Goal: Feedback & Contribution: Submit feedback/report problem

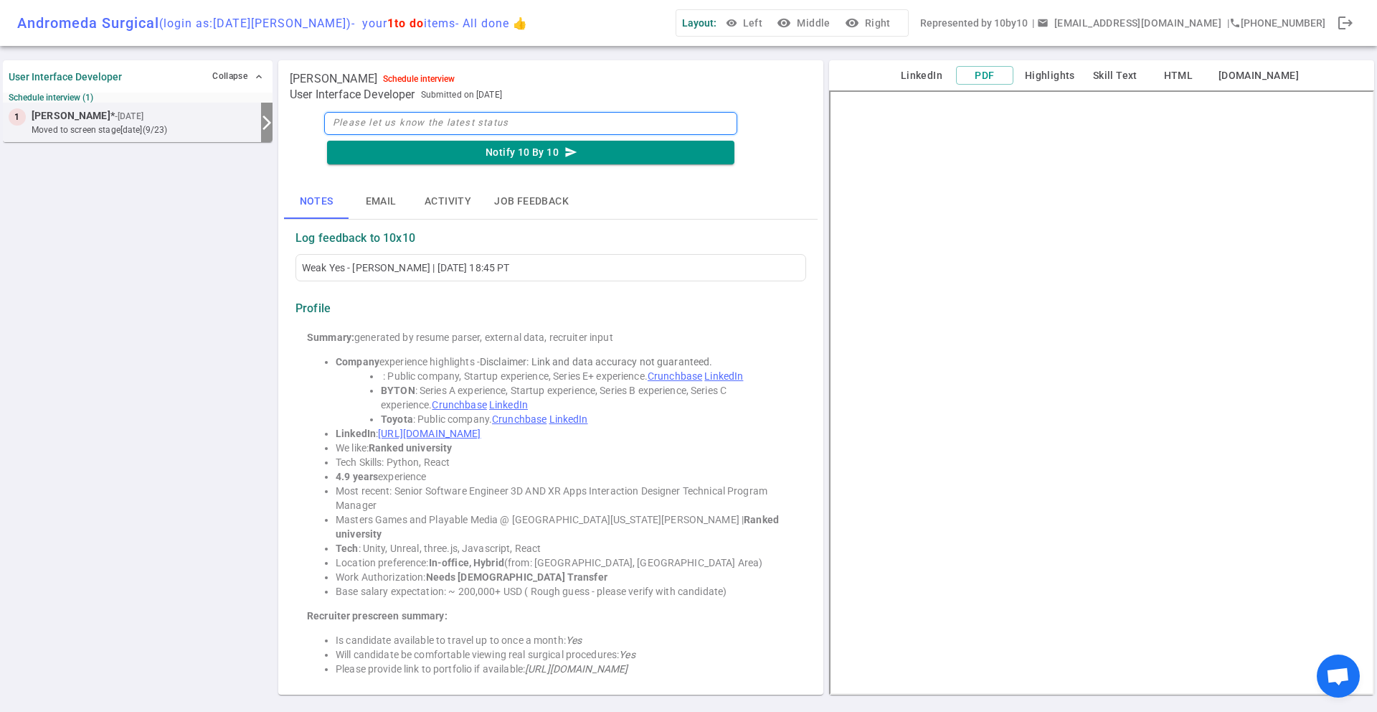
click at [448, 128] on textarea at bounding box center [530, 123] width 413 height 23
click at [541, 204] on button "Job feedback" at bounding box center [532, 201] width 98 height 34
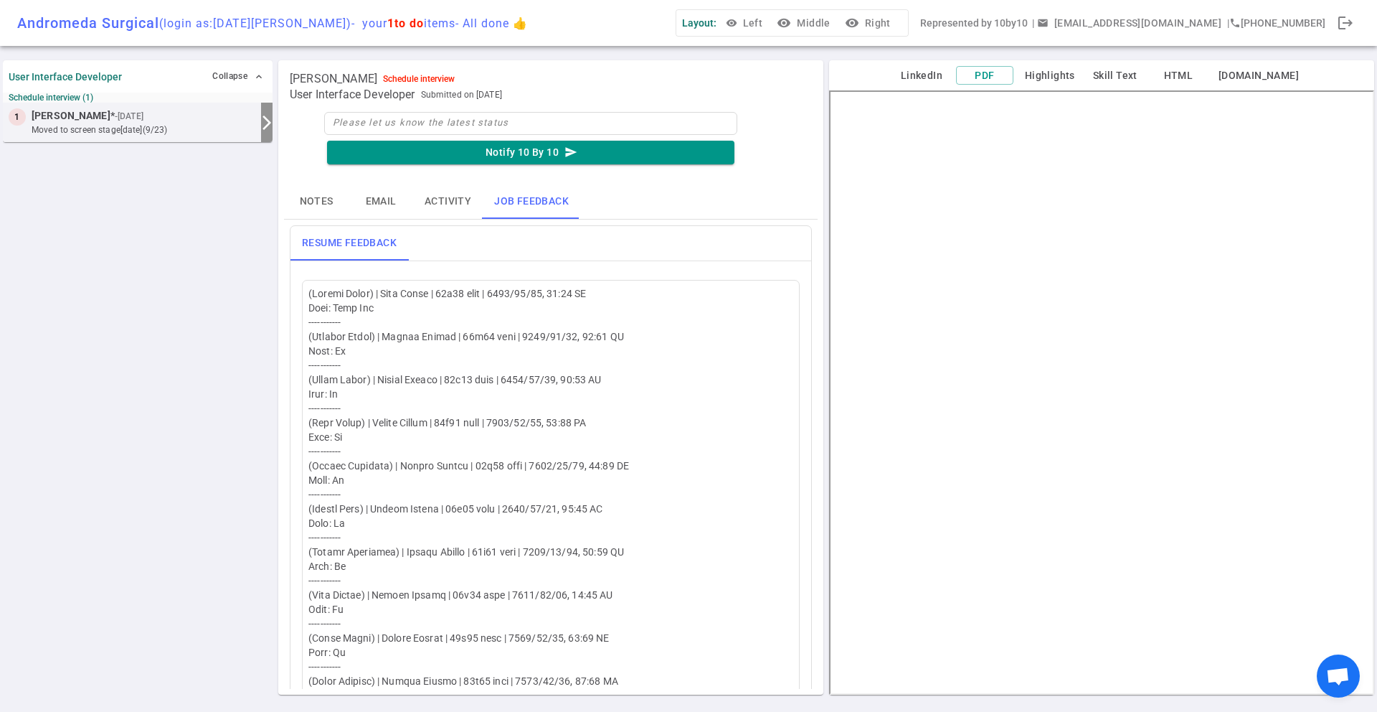
click at [301, 202] on button "Notes" at bounding box center [316, 201] width 65 height 34
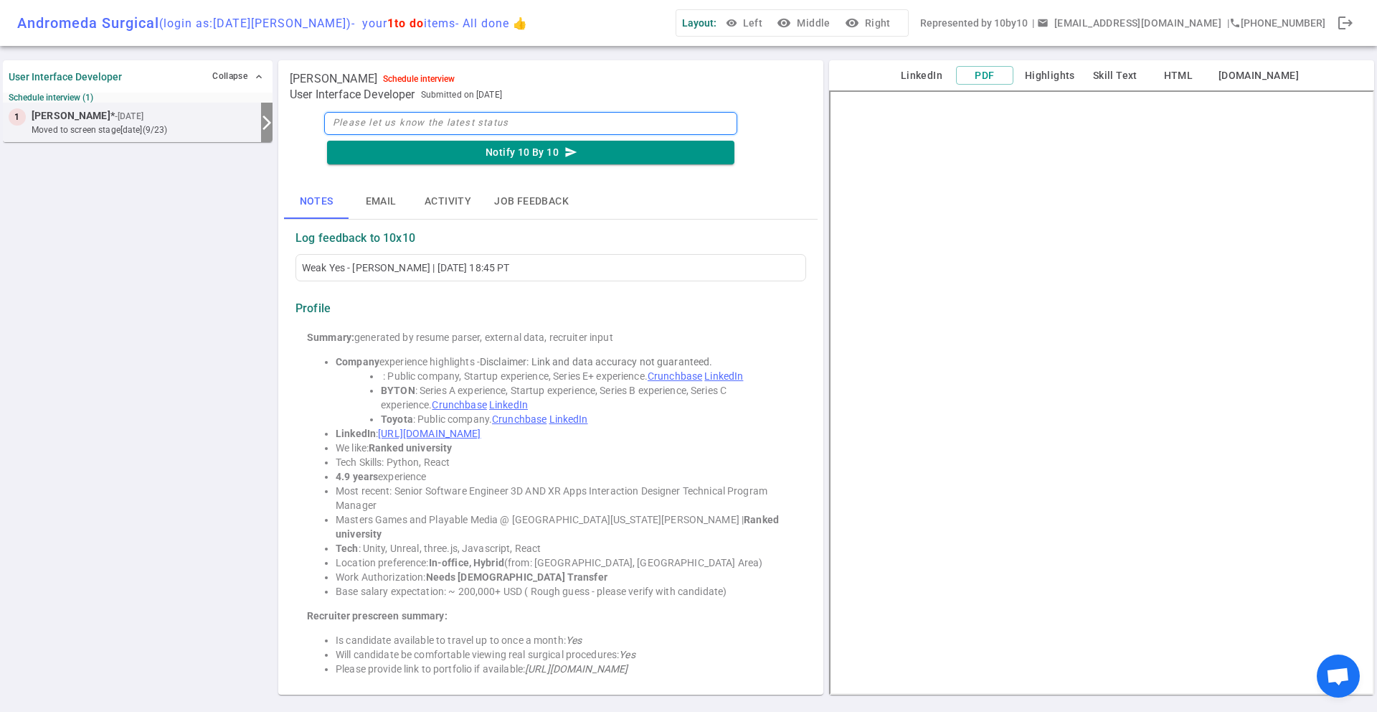
click at [499, 118] on textarea at bounding box center [530, 123] width 413 height 23
type textarea "Y"
type textarea "Ye"
type textarea "Yes"
drag, startPoint x: 467, startPoint y: 126, endPoint x: 298, endPoint y: 131, distance: 168.6
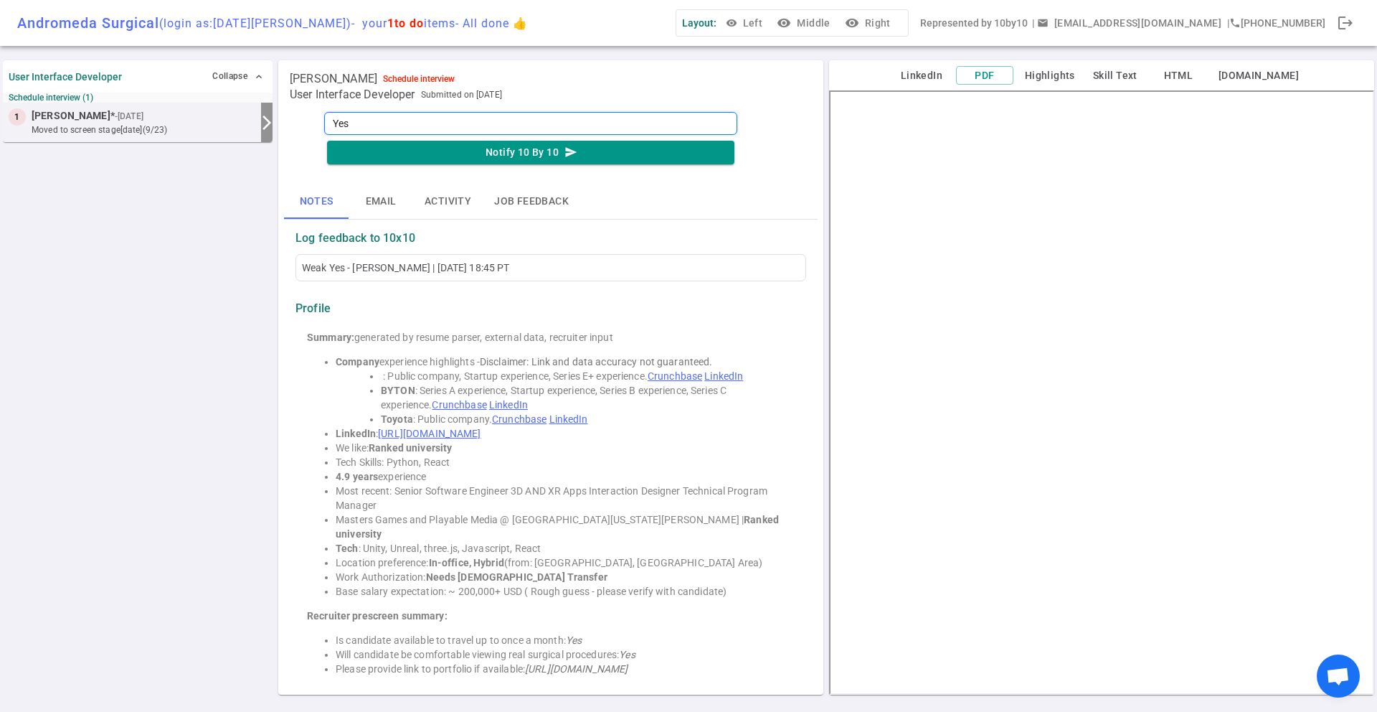
click at [298, 131] on div "Yes Notify 10 By 10 send Notes Email Activity Job feedback Log feedback to 10x1…" at bounding box center [551, 399] width 534 height 580
click at [454, 196] on button "Activity" at bounding box center [448, 201] width 70 height 34
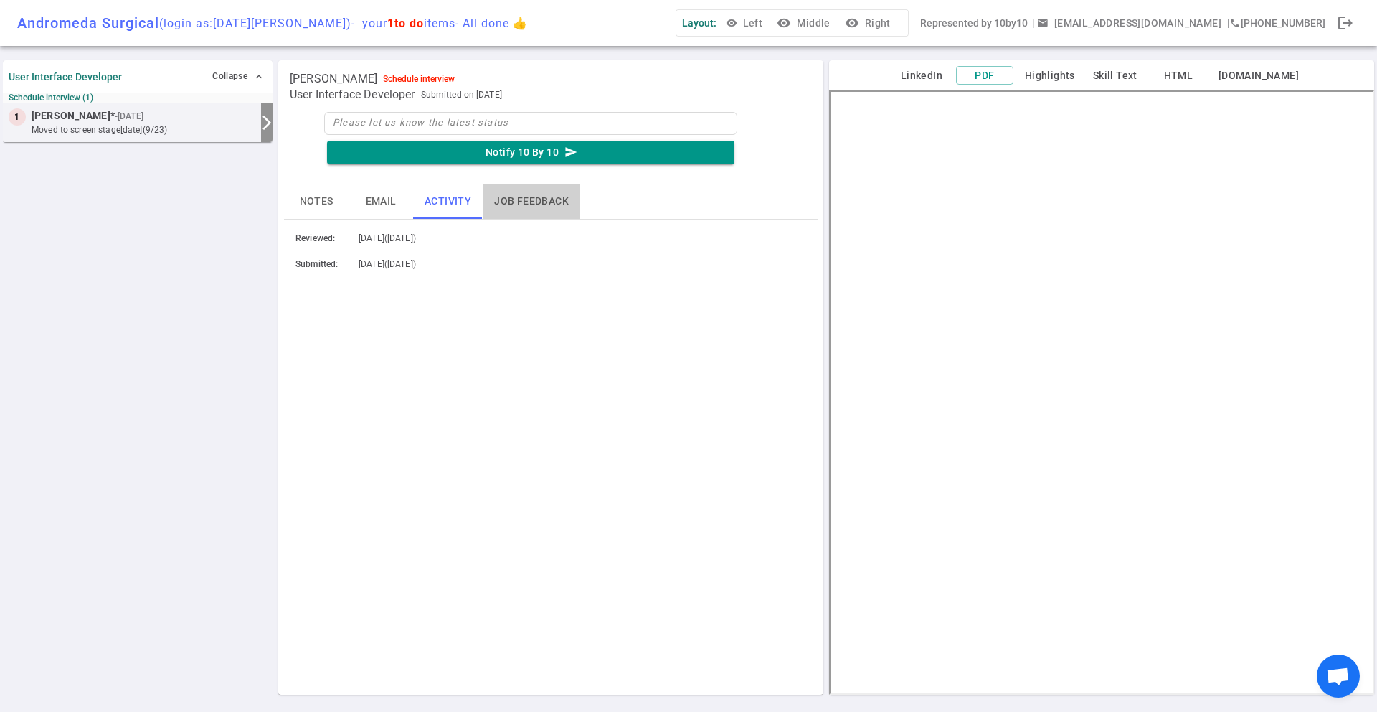
click at [537, 199] on button "Job feedback" at bounding box center [532, 201] width 98 height 34
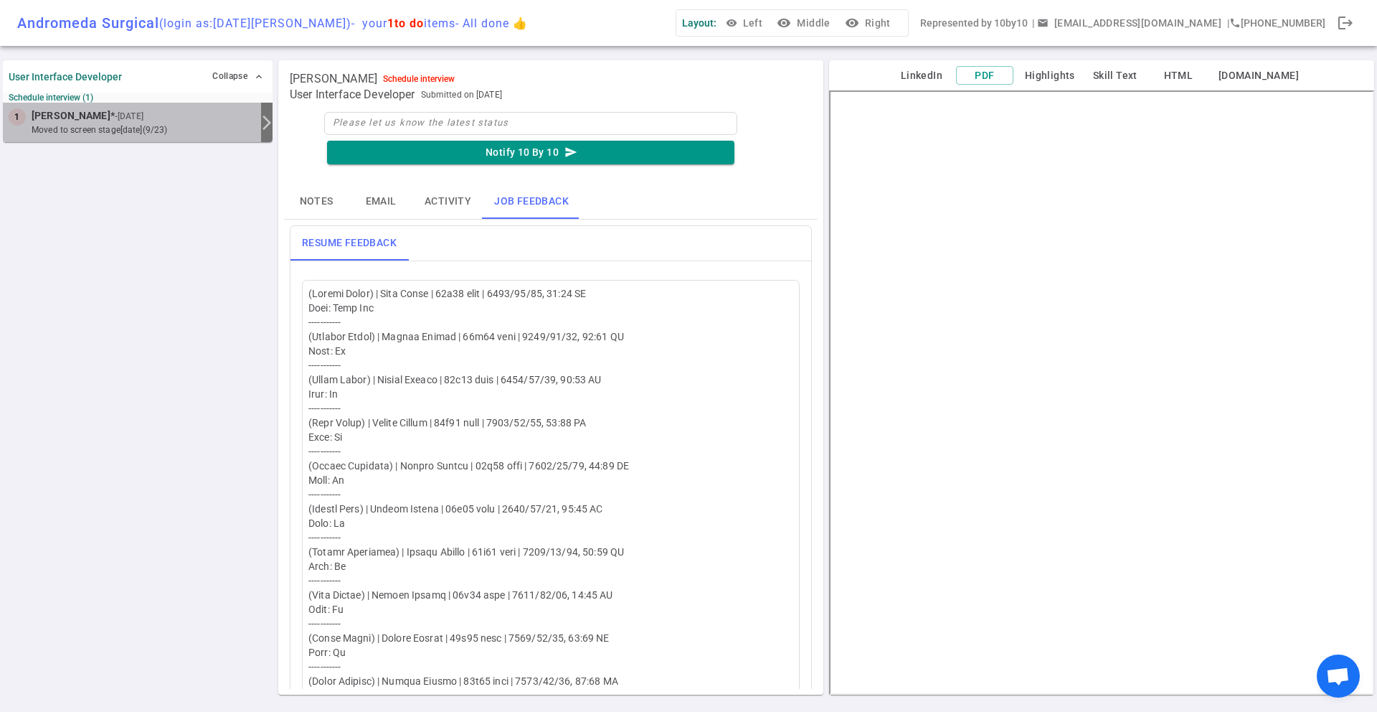
click at [250, 113] on div at bounding box center [200, 116] width 109 height 14
click at [115, 116] on small "- [DATE]" at bounding box center [129, 116] width 29 height 13
click at [535, 157] on button "Notify 10 By 10 send" at bounding box center [530, 153] width 407 height 24
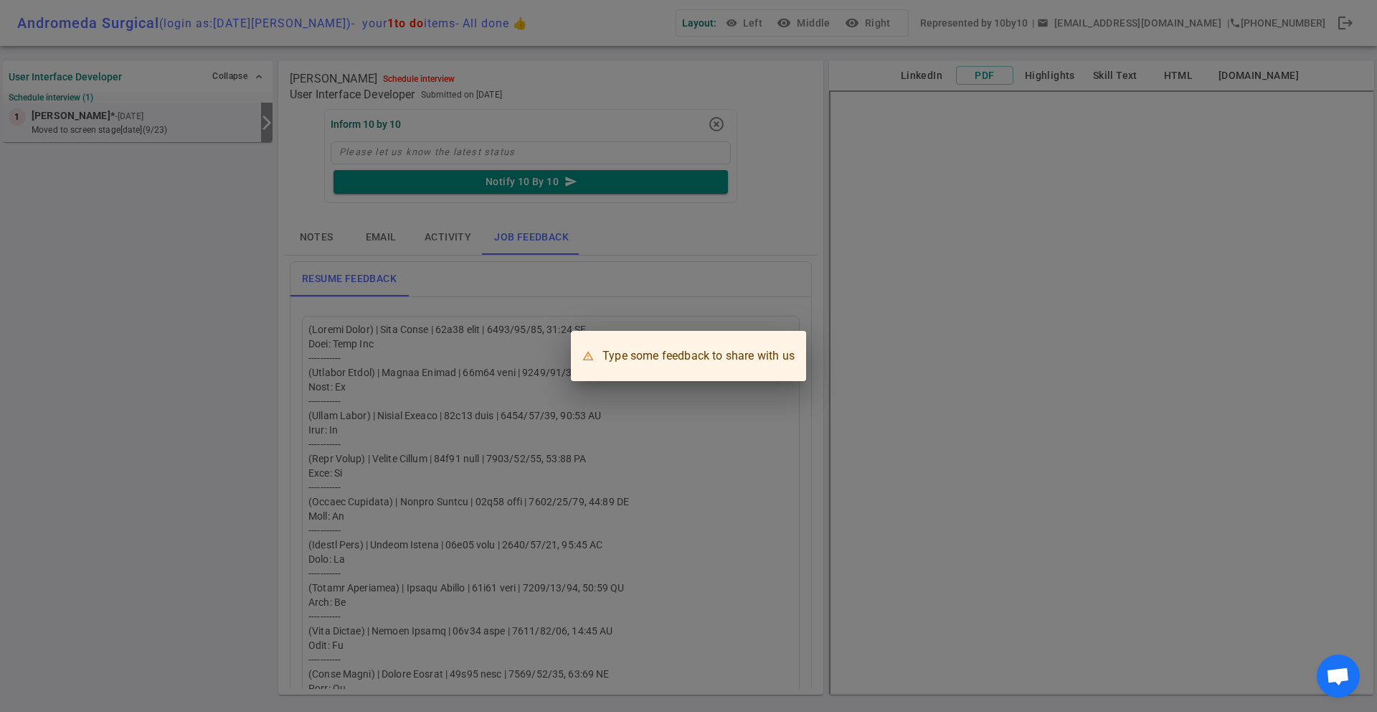
click at [681, 217] on div "Type some feedback to share with us" at bounding box center [688, 356] width 1377 height 712
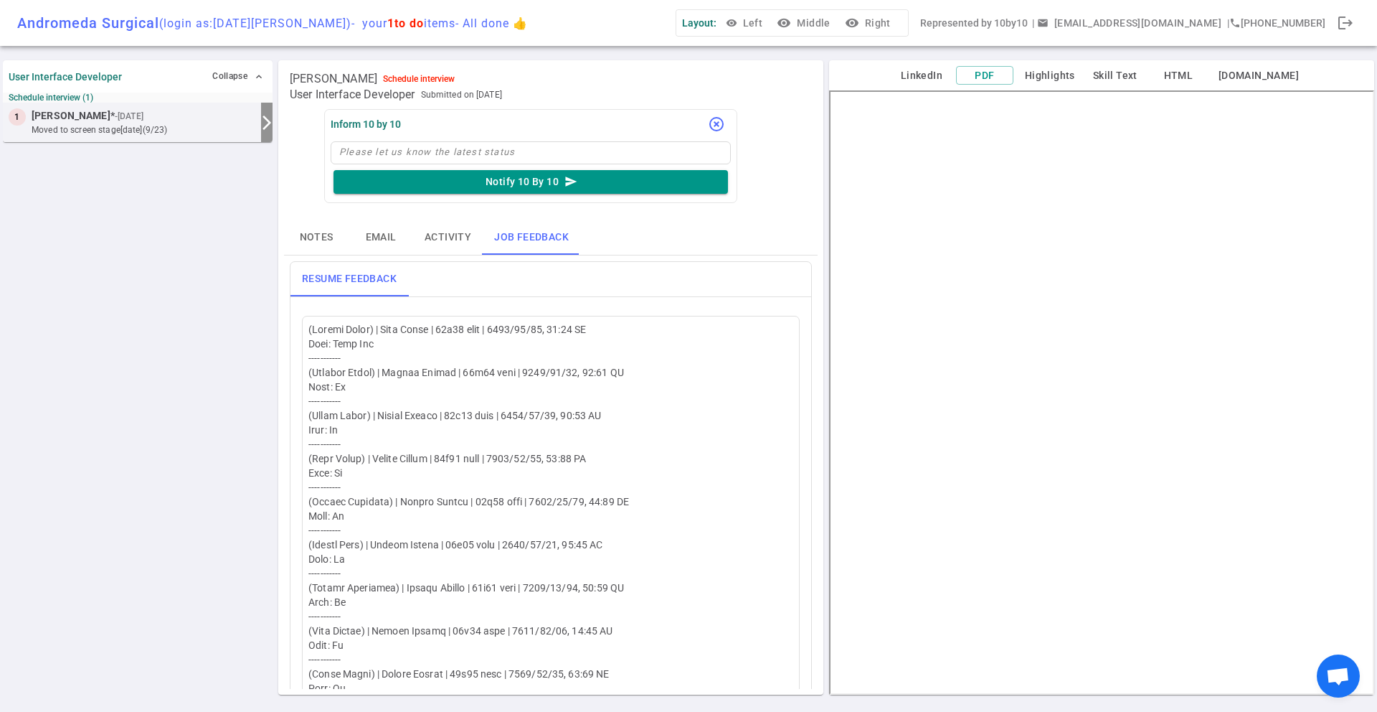
click at [712, 123] on icon "highlight_off" at bounding box center [716, 123] width 17 height 17
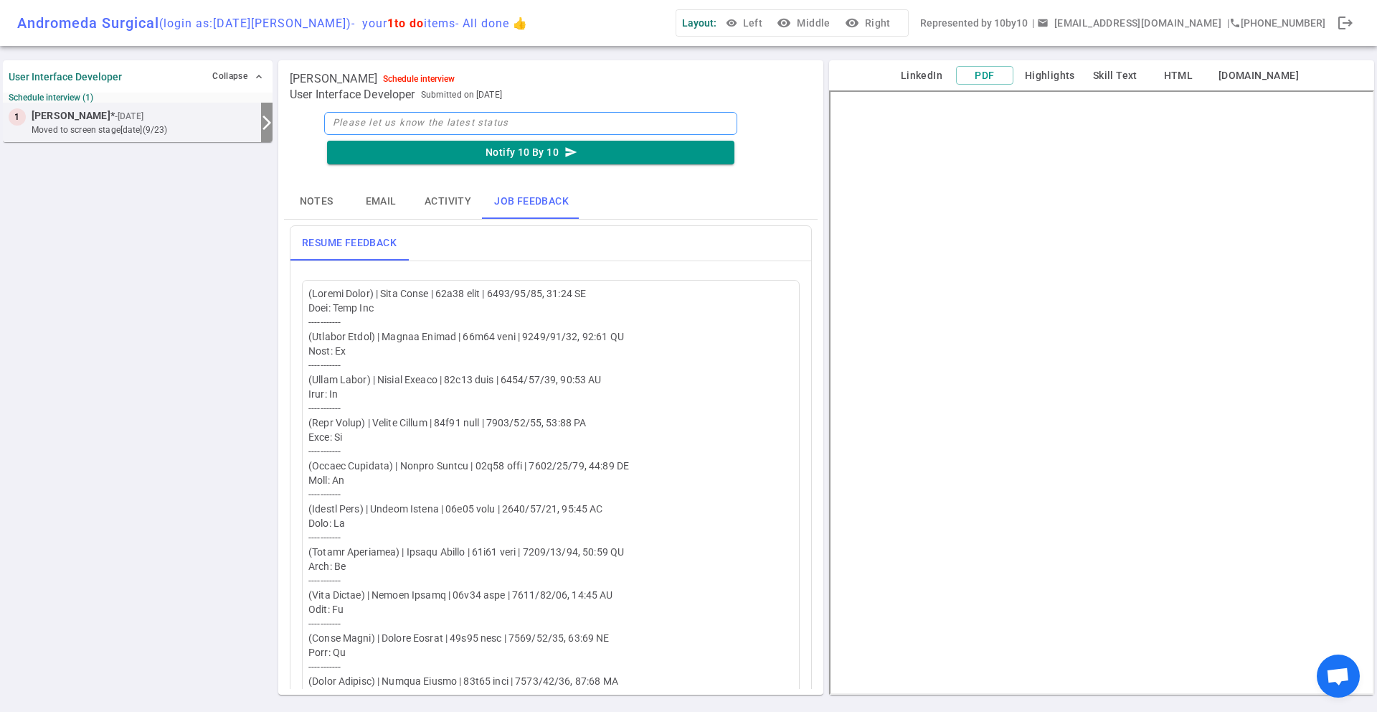
click at [415, 113] on textarea at bounding box center [530, 123] width 413 height 23
type textarea "Y"
type textarea "Ye"
type textarea "Yes"
click at [402, 154] on button "Notify 10 By 10 send" at bounding box center [530, 153] width 407 height 24
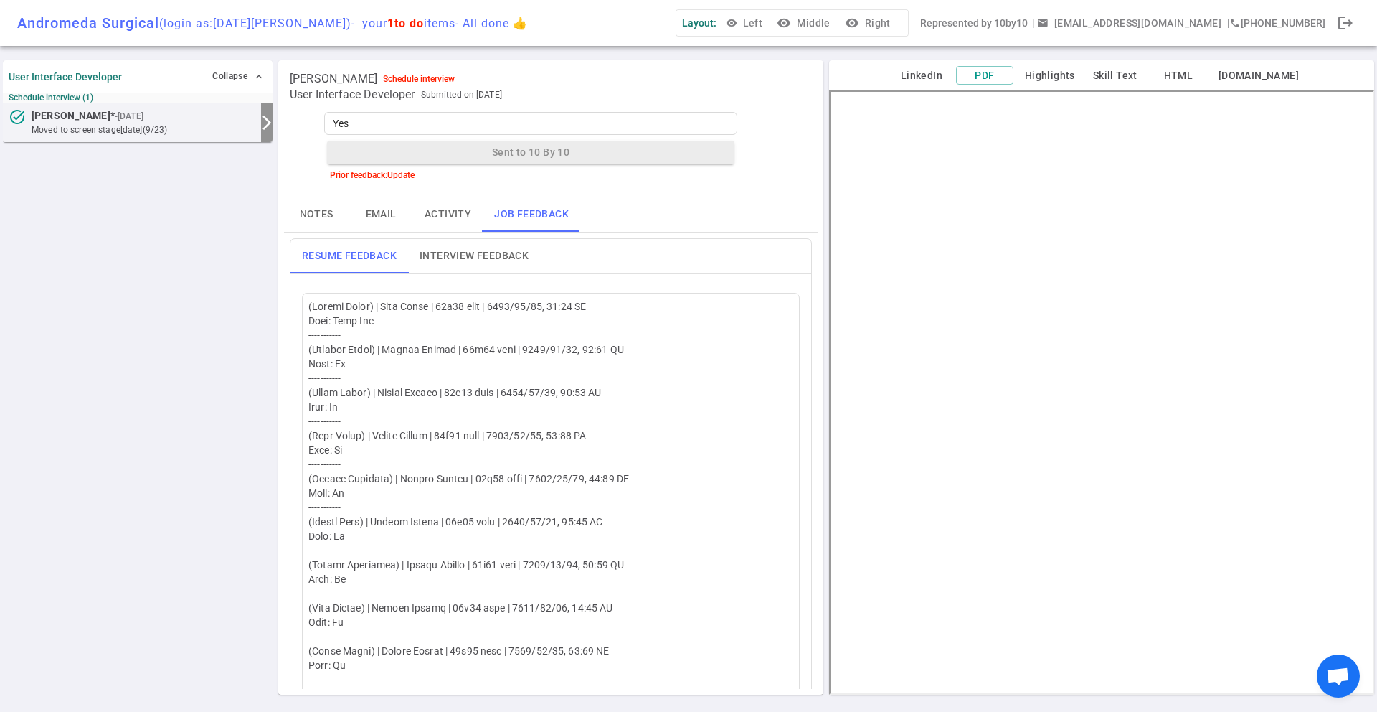
drag, startPoint x: 364, startPoint y: 117, endPoint x: 284, endPoint y: 109, distance: 80.7
click at [284, 109] on div "Yes Sent to 10 By 10 Prior feedback: Update Notes Email Activity Job feedback R…" at bounding box center [551, 399] width 534 height 580
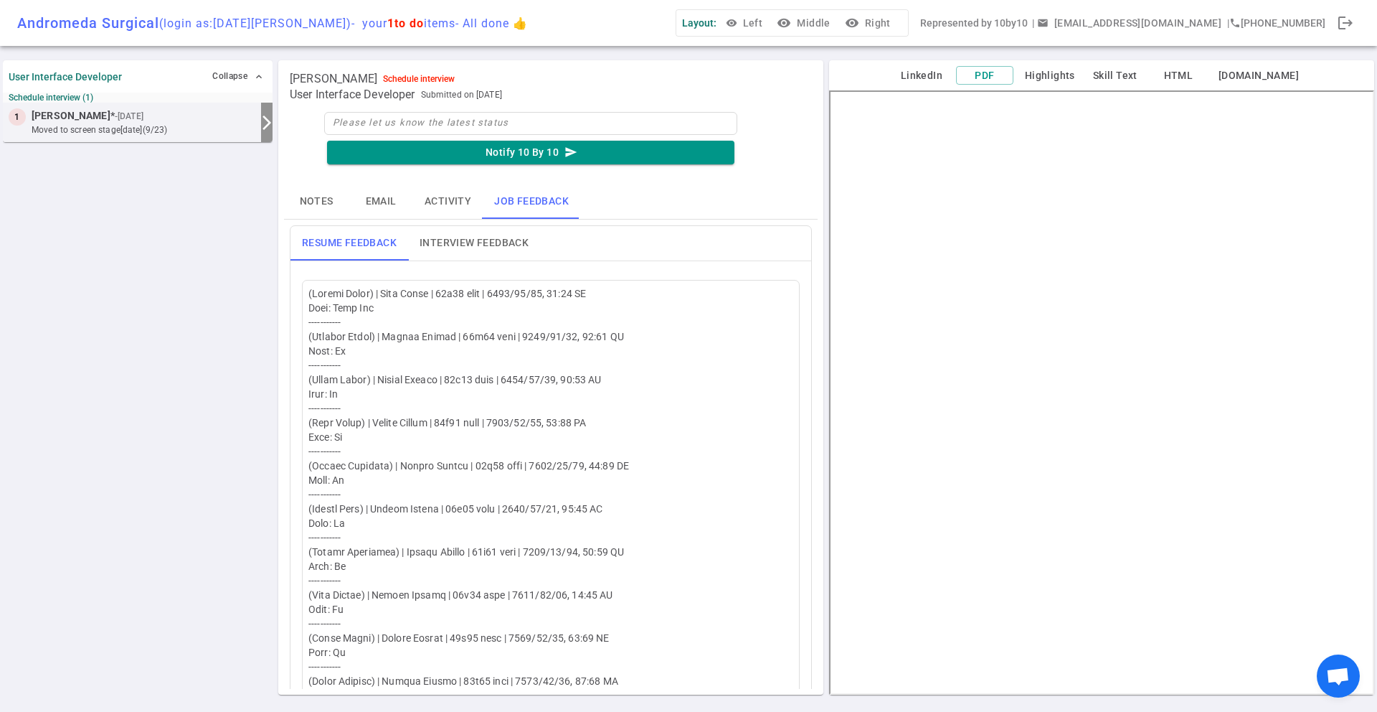
click at [329, 195] on button "Notes" at bounding box center [316, 201] width 65 height 34
